Goal: Task Accomplishment & Management: Complete application form

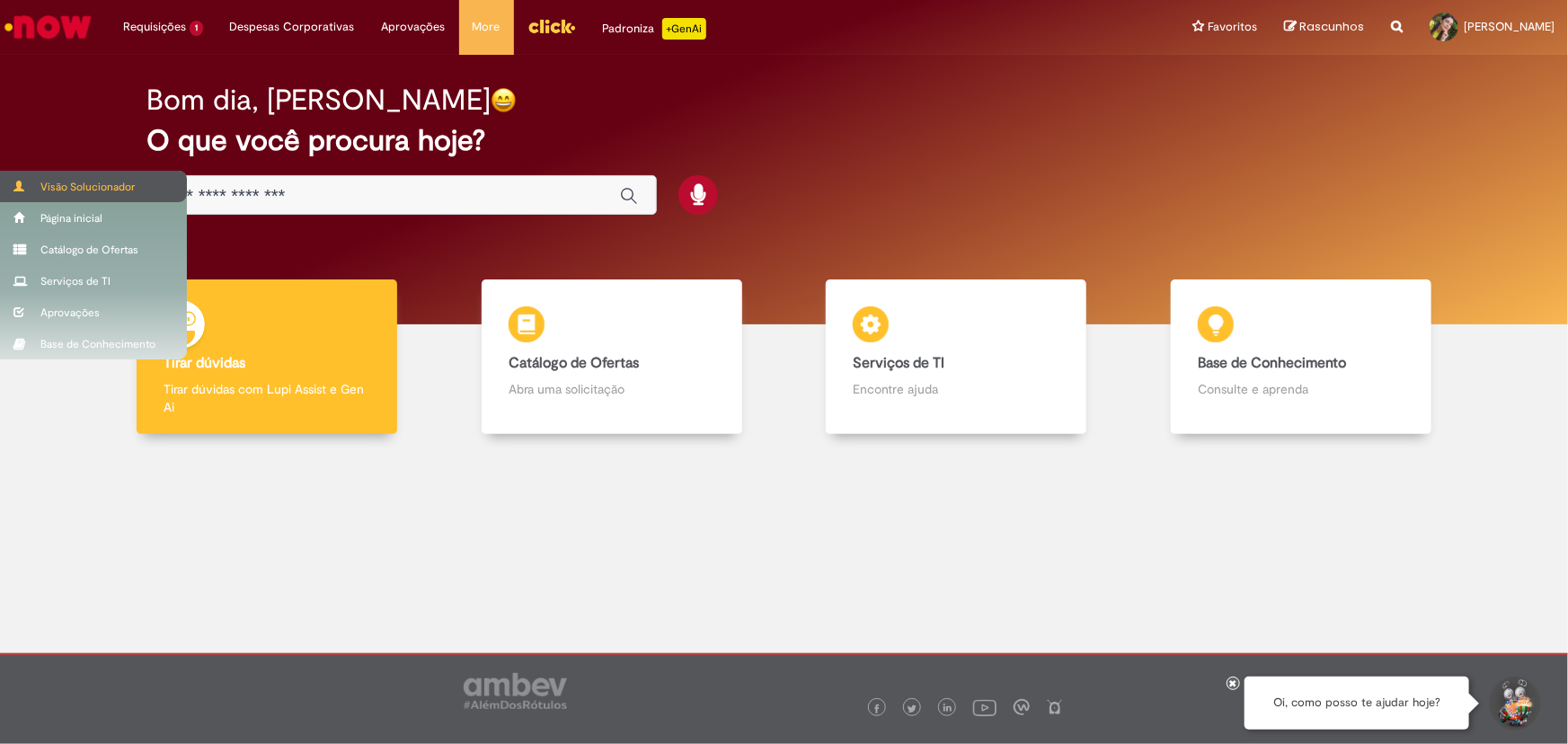
click at [87, 183] on div "Visão Solucionador" at bounding box center [93, 186] width 187 height 31
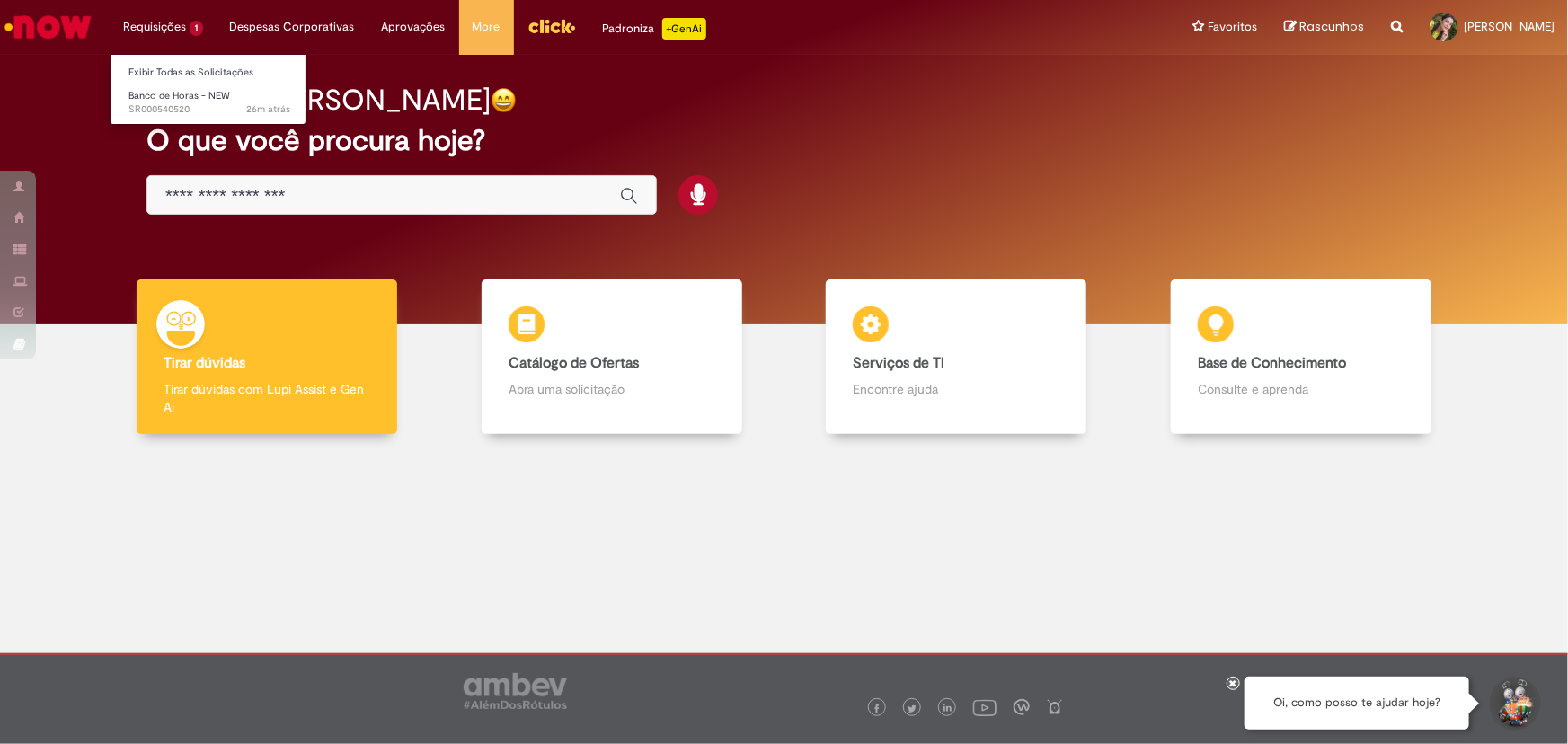
click at [148, 26] on li "Requisições 1 Exibir Todas as Solicitações Banco de Horas - NEW 26m atrás 26 mi…" at bounding box center [162, 26] width 106 height 54
click at [163, 93] on span "Banco de Horas - NEW" at bounding box center [179, 95] width 102 height 13
